Goal: Transaction & Acquisition: Purchase product/service

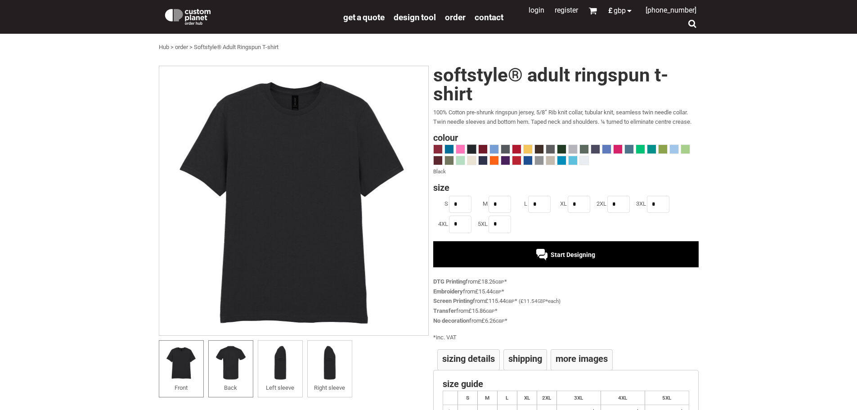
click at [227, 381] on li "Back" at bounding box center [230, 369] width 45 height 58
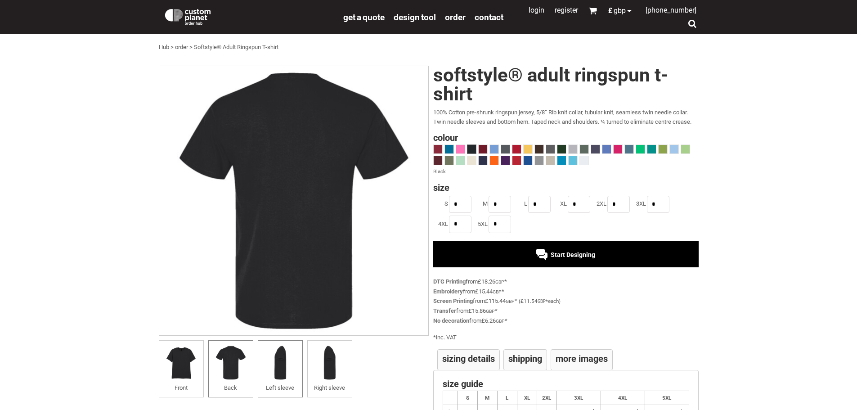
click at [275, 378] on img at bounding box center [280, 362] width 35 height 35
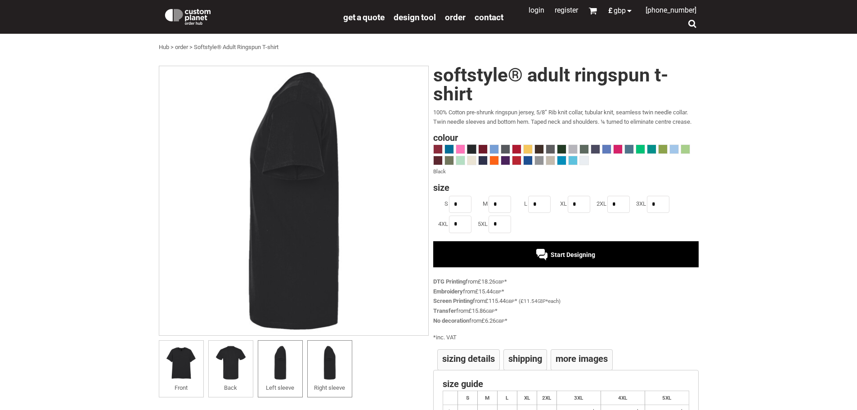
click at [332, 375] on img at bounding box center [329, 362] width 35 height 35
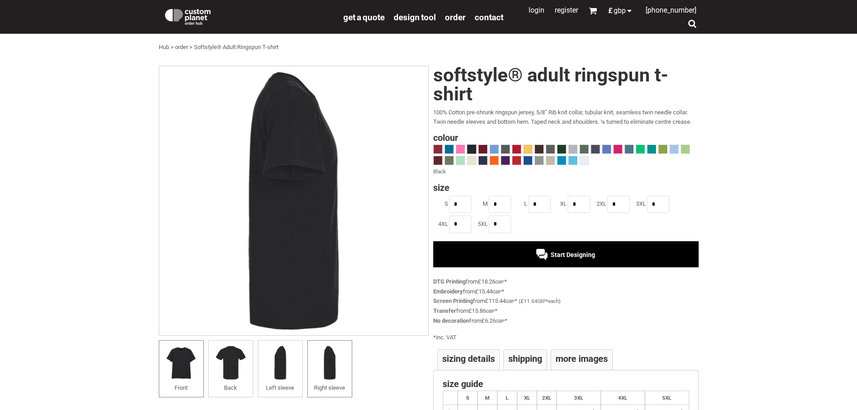
click at [195, 362] on img at bounding box center [181, 362] width 35 height 35
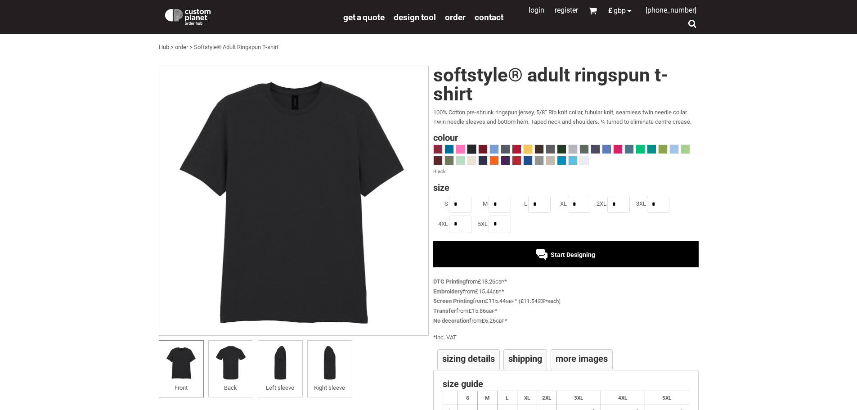
click at [541, 244] on div "Start Designing" at bounding box center [565, 254] width 265 height 26
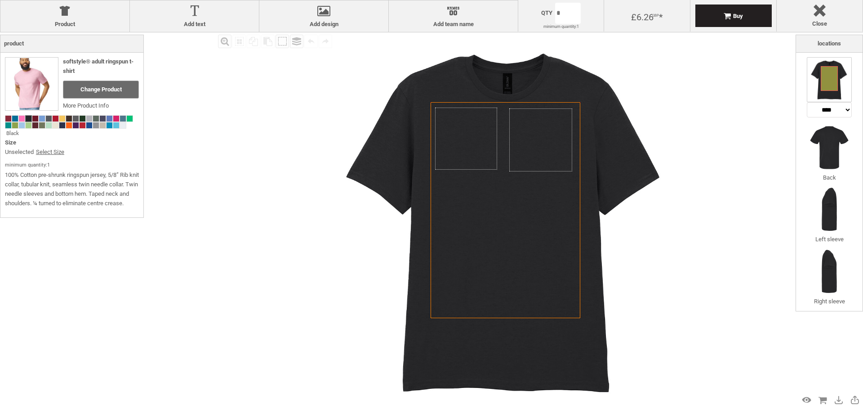
select select "*******"
click at [451, 141] on div "Created with Raphaël 2.1.2 Created with Raphaël 2.1.2 Created with Raphaël 2.1.…" at bounding box center [506, 220] width 376 height 376
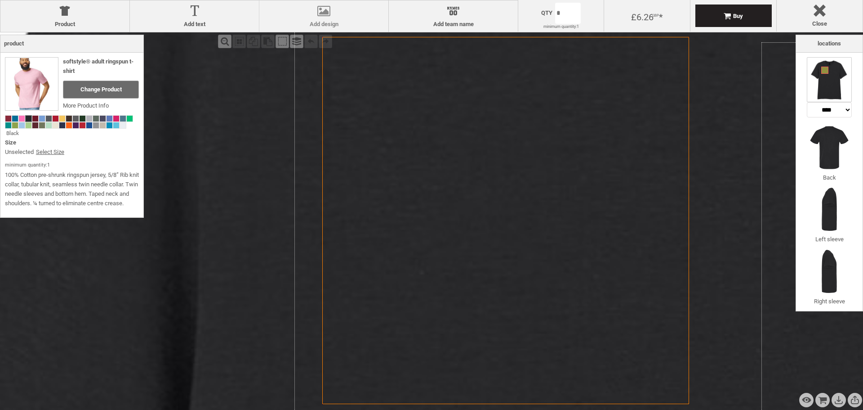
click at [330, 17] on div at bounding box center [324, 13] width 120 height 16
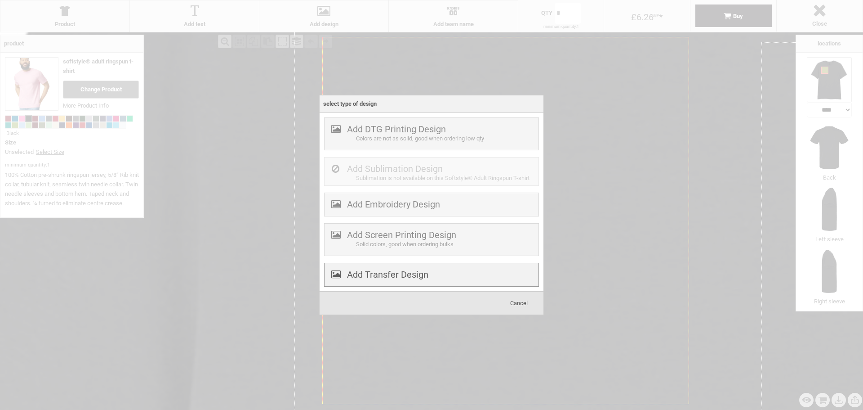
click at [434, 278] on div "Add Transfer Design" at bounding box center [431, 275] width 215 height 24
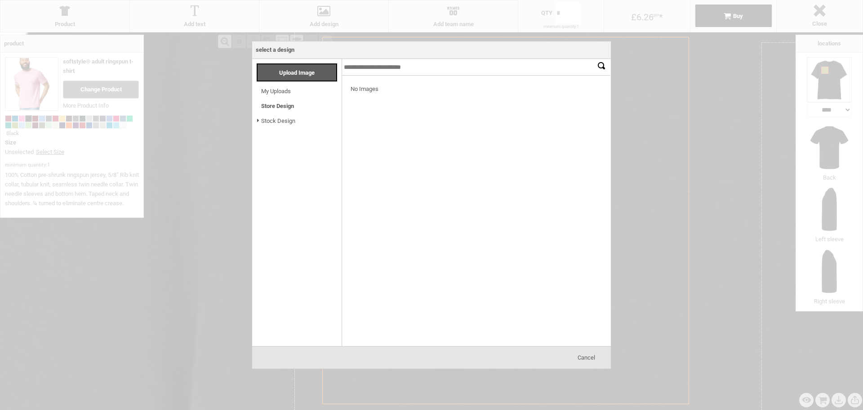
click at [592, 354] on span "Cancel" at bounding box center [587, 357] width 18 height 7
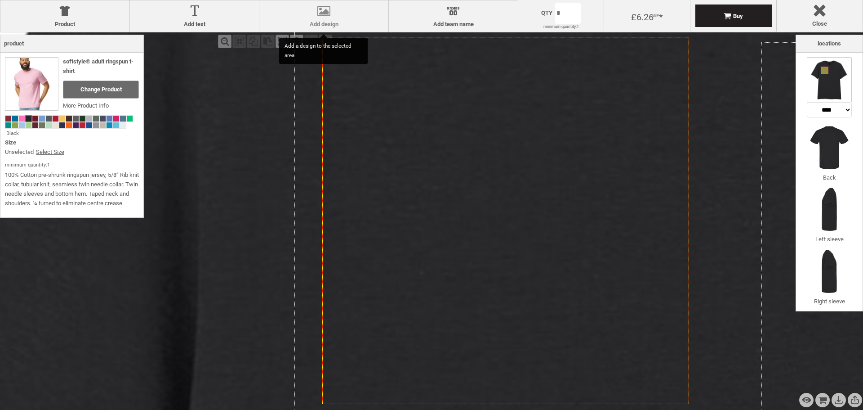
click at [336, 14] on div at bounding box center [324, 13] width 120 height 16
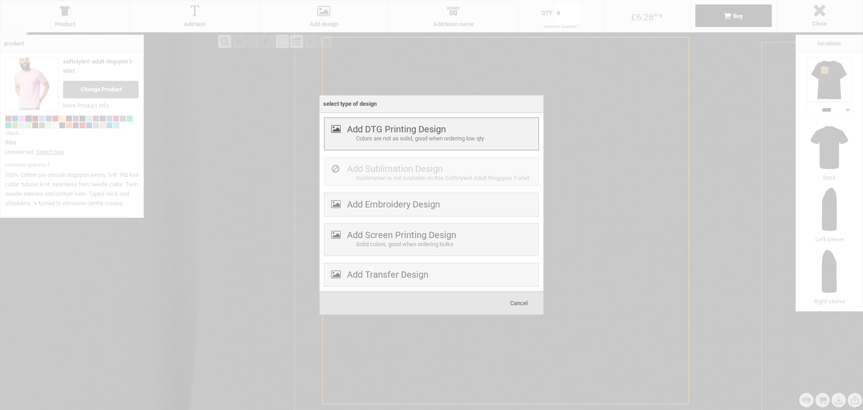
click at [435, 147] on div "Add DTG Printing Design Colors are not as solid, good when ordering low qty" at bounding box center [431, 133] width 215 height 33
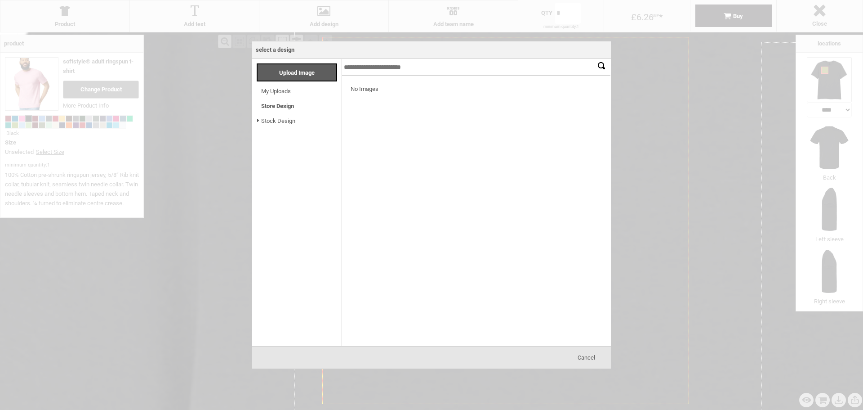
click at [582, 362] on div "Cancel" at bounding box center [586, 357] width 45 height 18
